Goal: Book appointment/travel/reservation

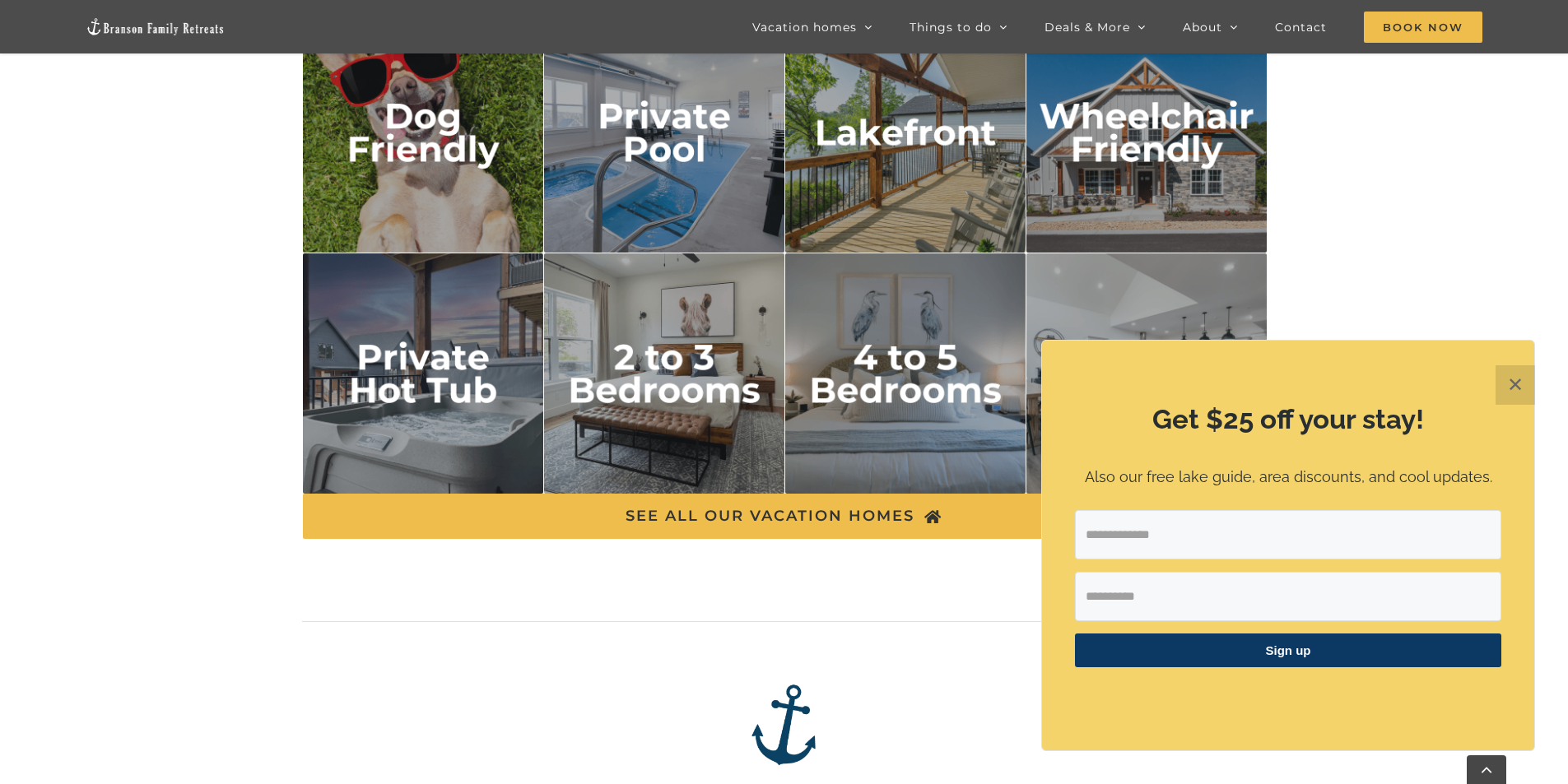
scroll to position [2880, 0]
click at [1515, 382] on button "✕" at bounding box center [1515, 385] width 40 height 40
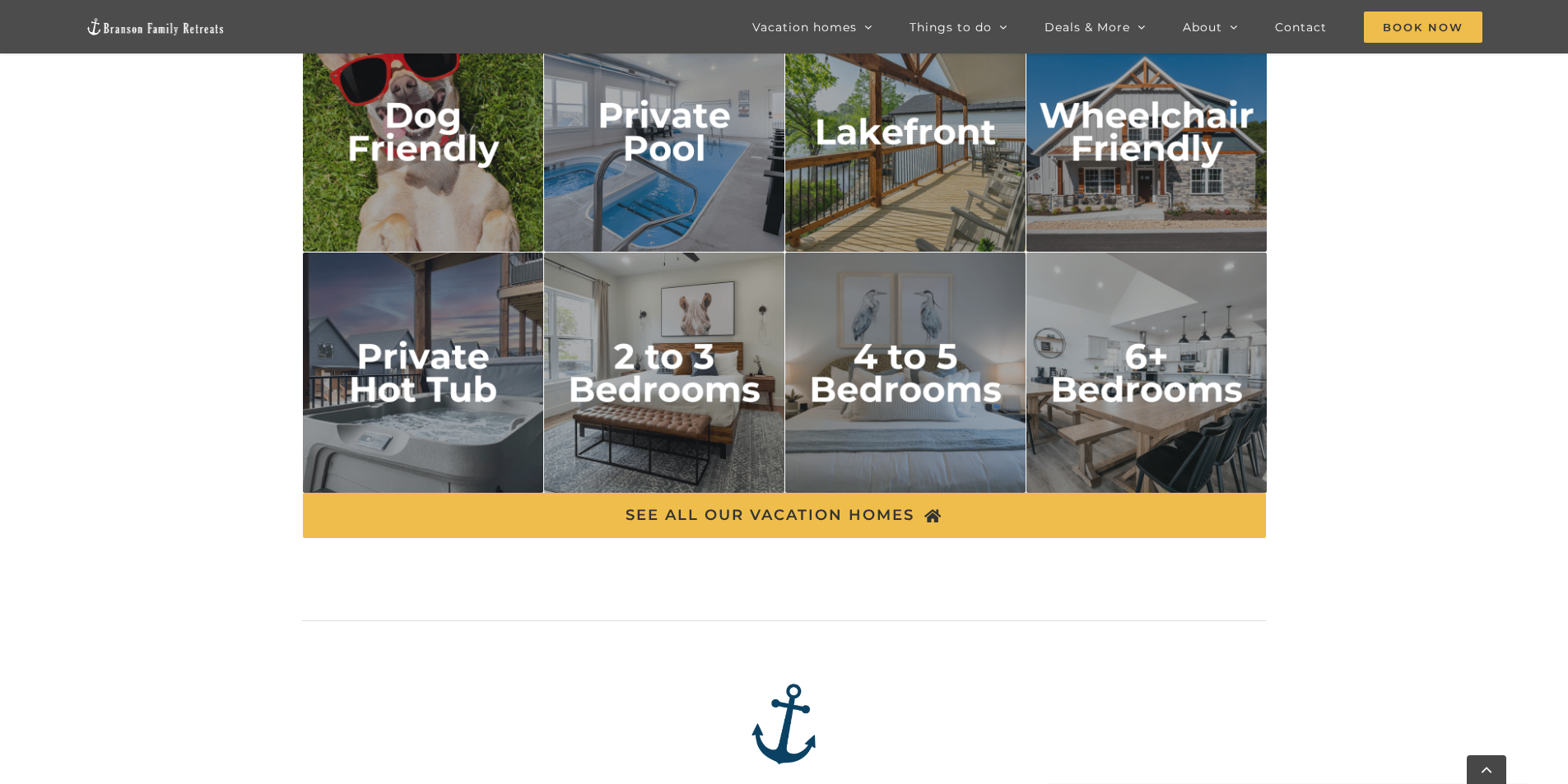
click at [888, 376] on img "4 to 5 bedrooms" at bounding box center [905, 373] width 241 height 241
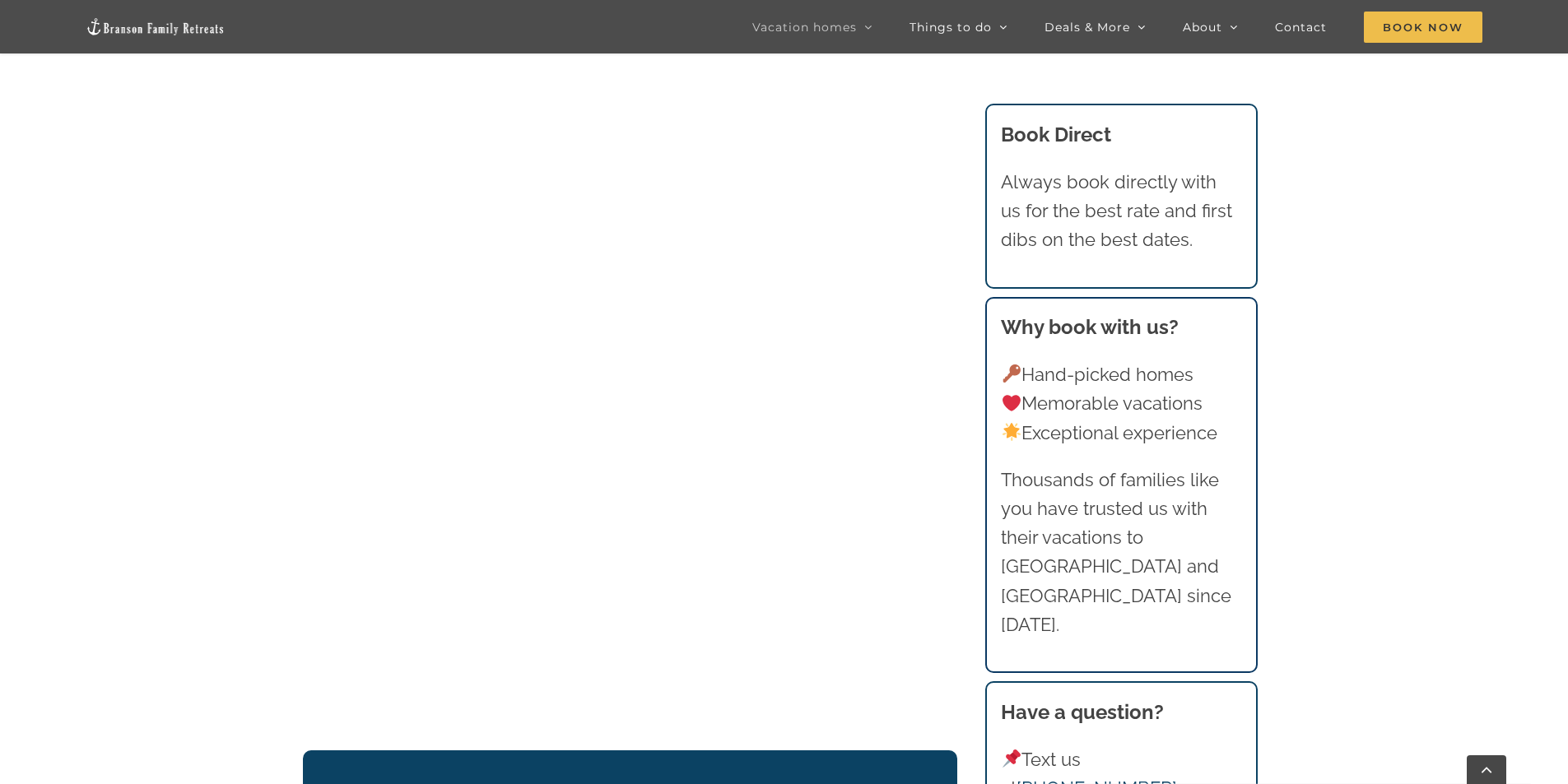
scroll to position [1237, 0]
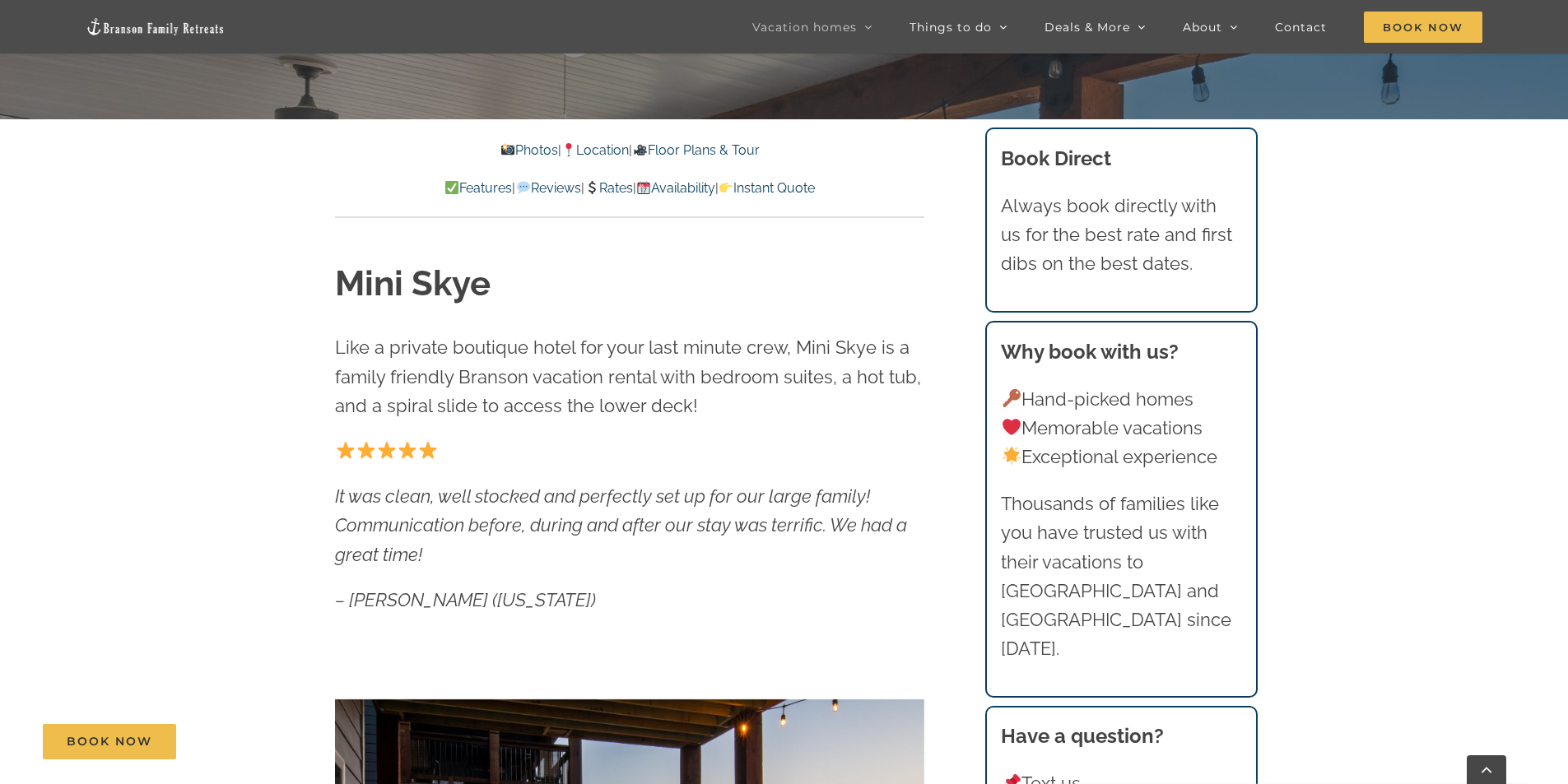
scroll to position [740, 0]
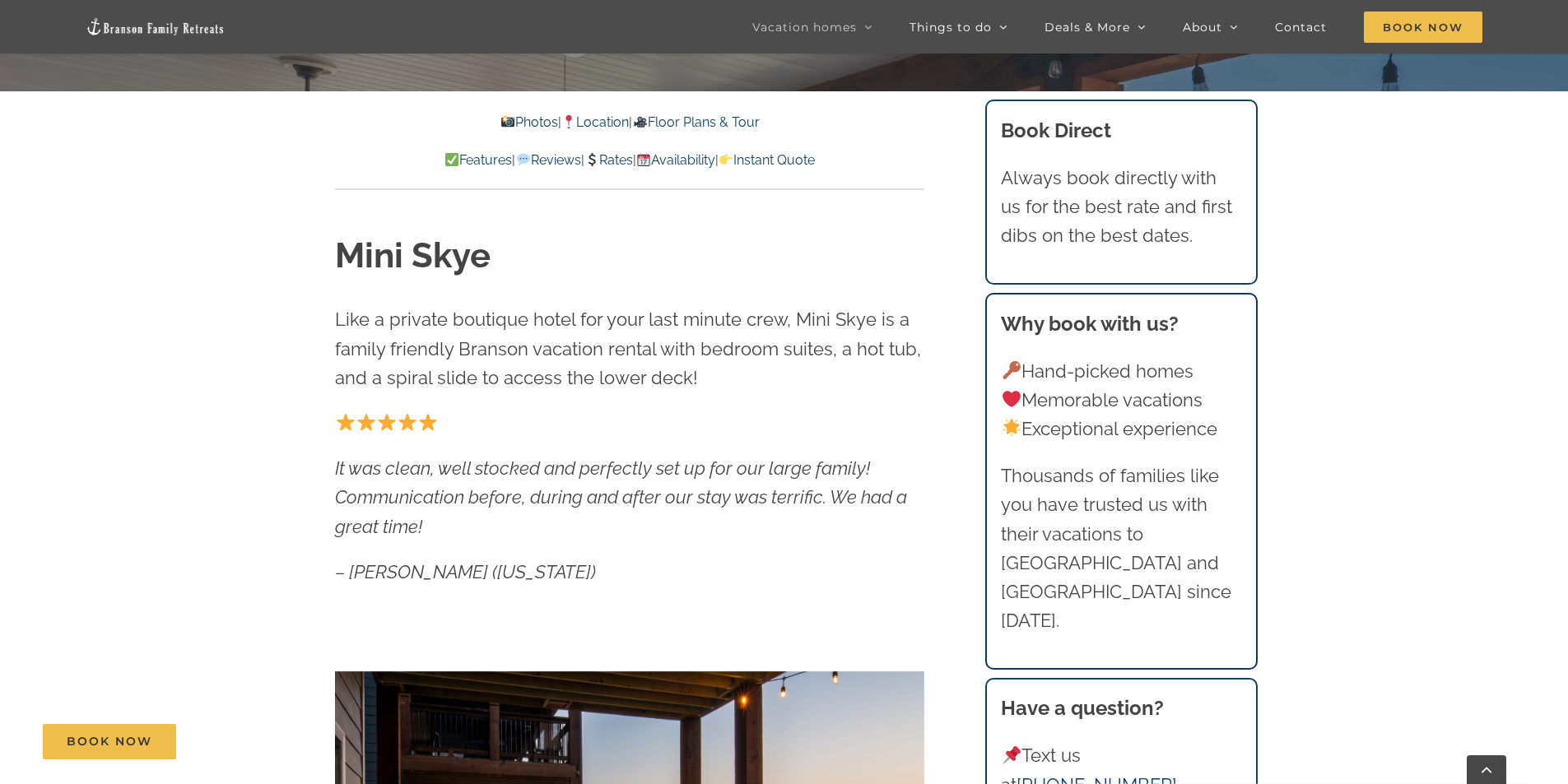
click at [609, 157] on link "Rates" at bounding box center [609, 160] width 48 height 15
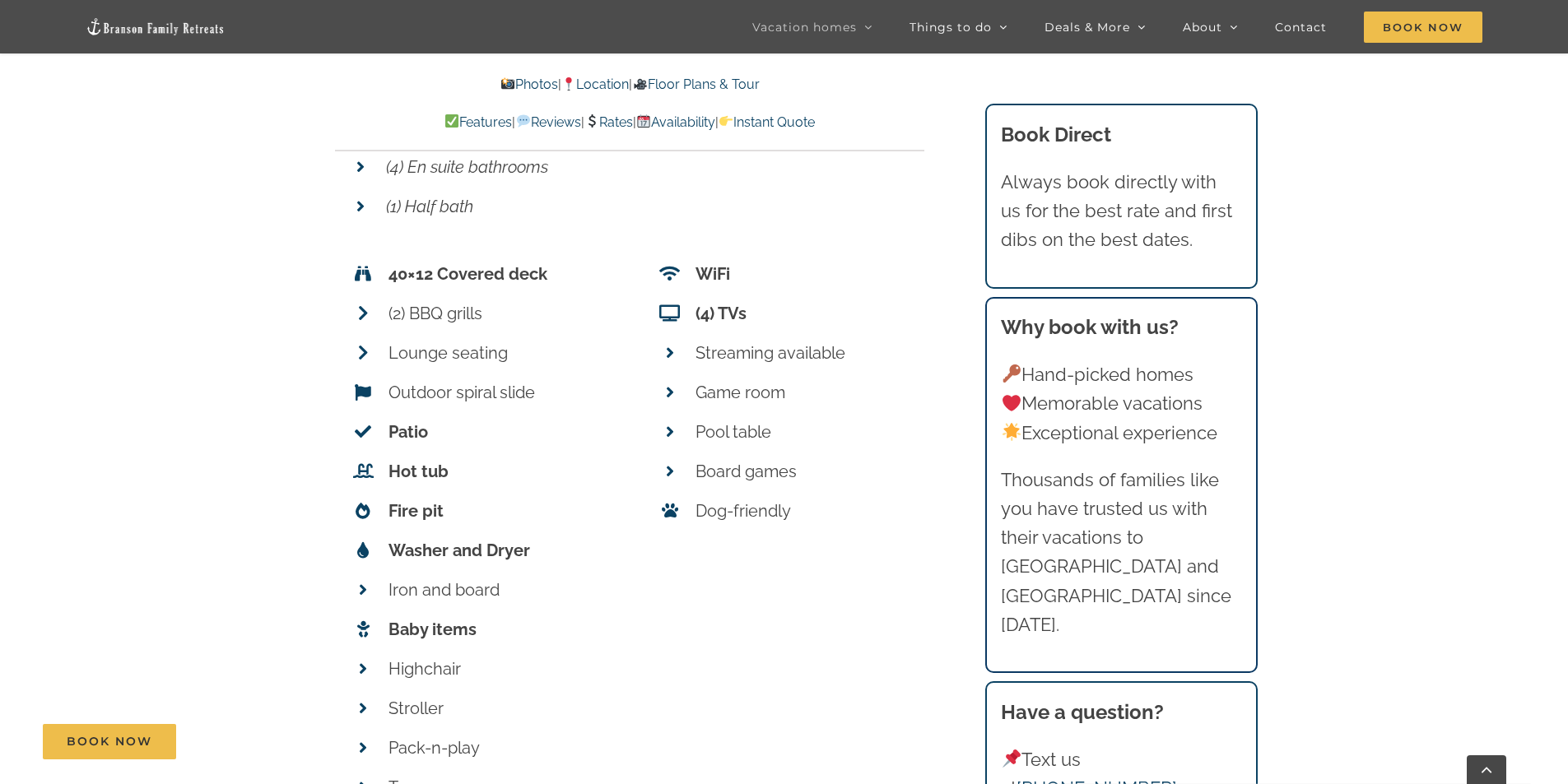
scroll to position [6495, 0]
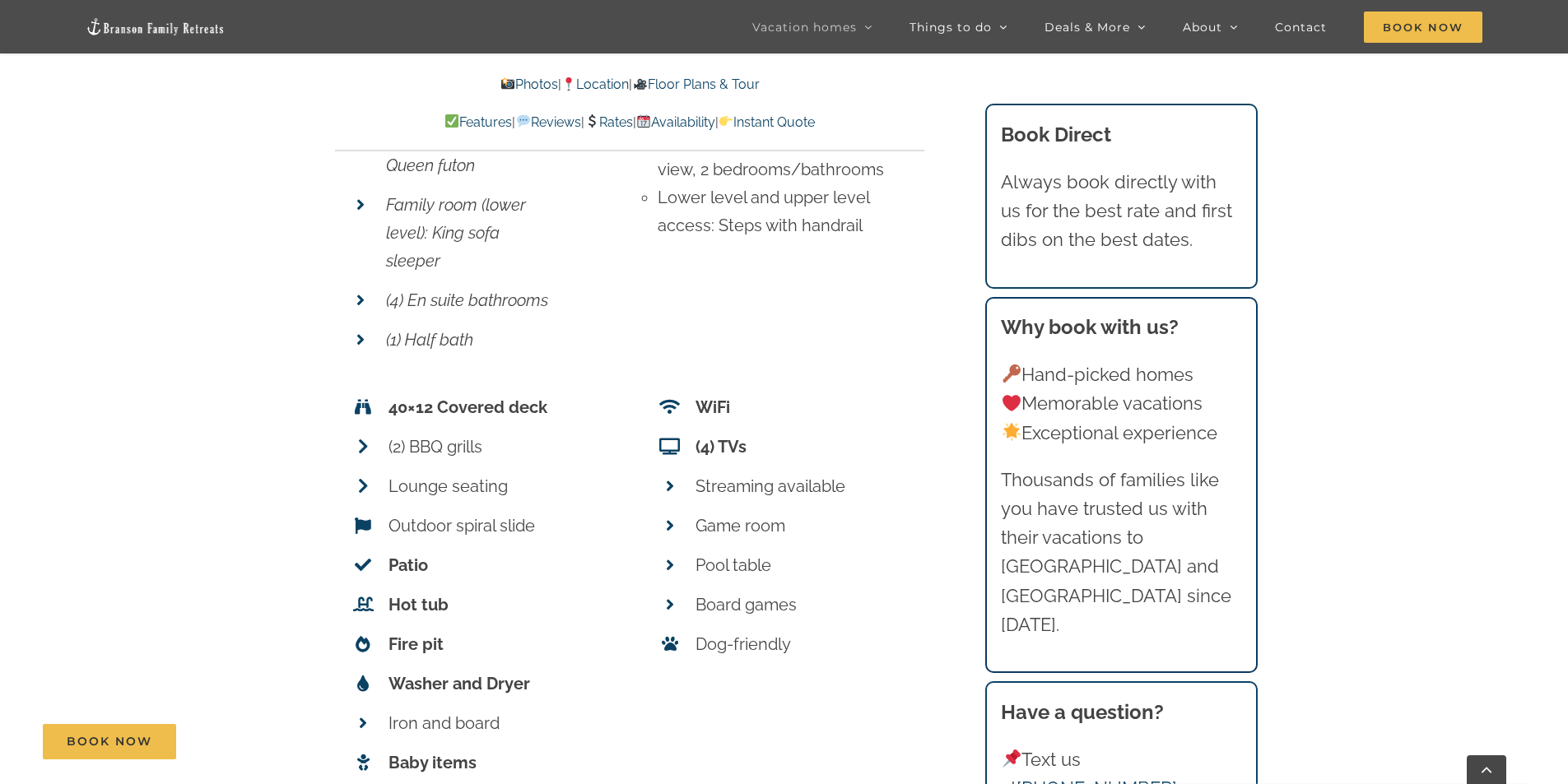
scroll to position [740, 0]
